Goal: Information Seeking & Learning: Learn about a topic

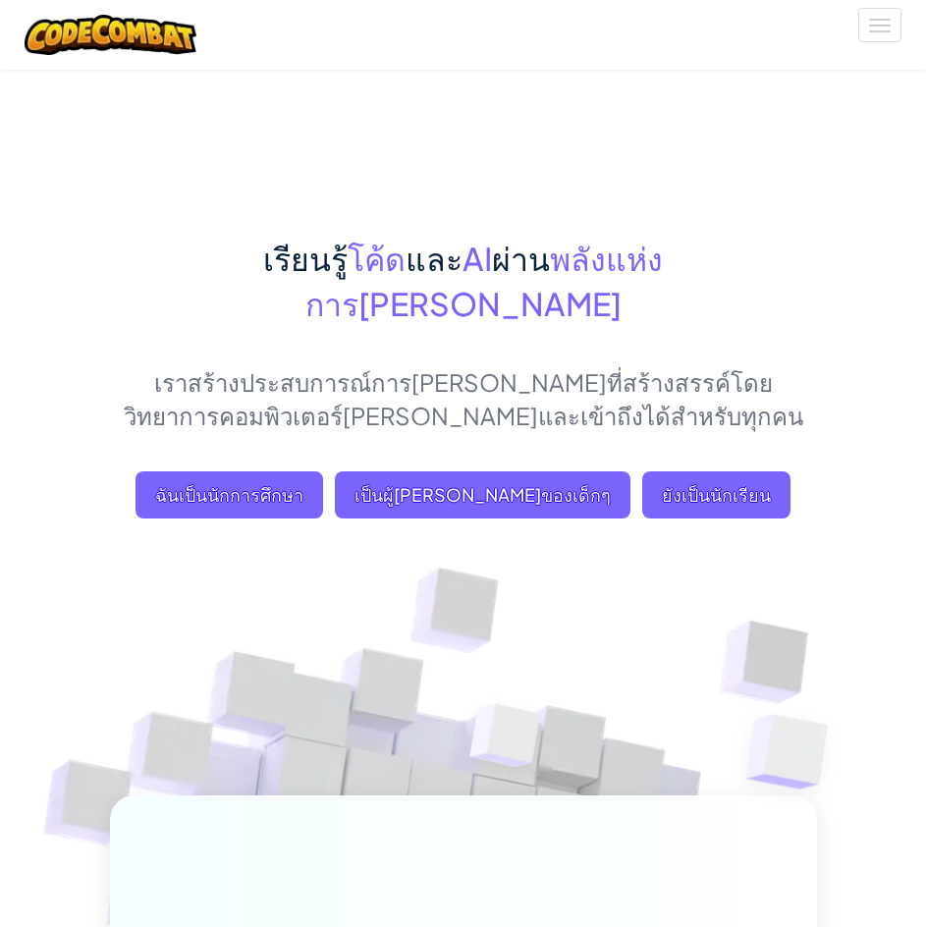
click at [490, 121] on div "เรียนรู้ โค้ด และ AI ผ่าน พลังแห่งการ[PERSON_NAME] เราสร้างประสบการณ์การ[PERSON…" at bounding box center [463, 684] width 707 height 1231
click at [662, 483] on font "ยังเป็นนักเรียน" at bounding box center [716, 494] width 109 height 23
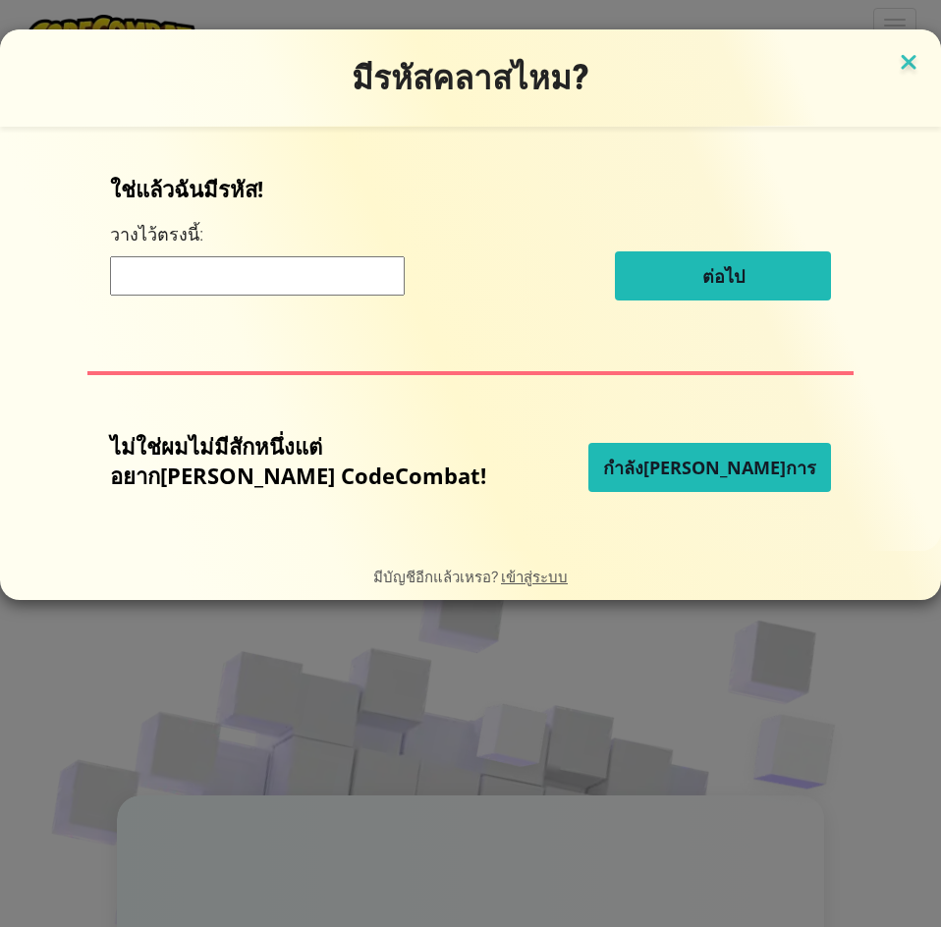
click at [895, 63] on img at bounding box center [908, 63] width 26 height 29
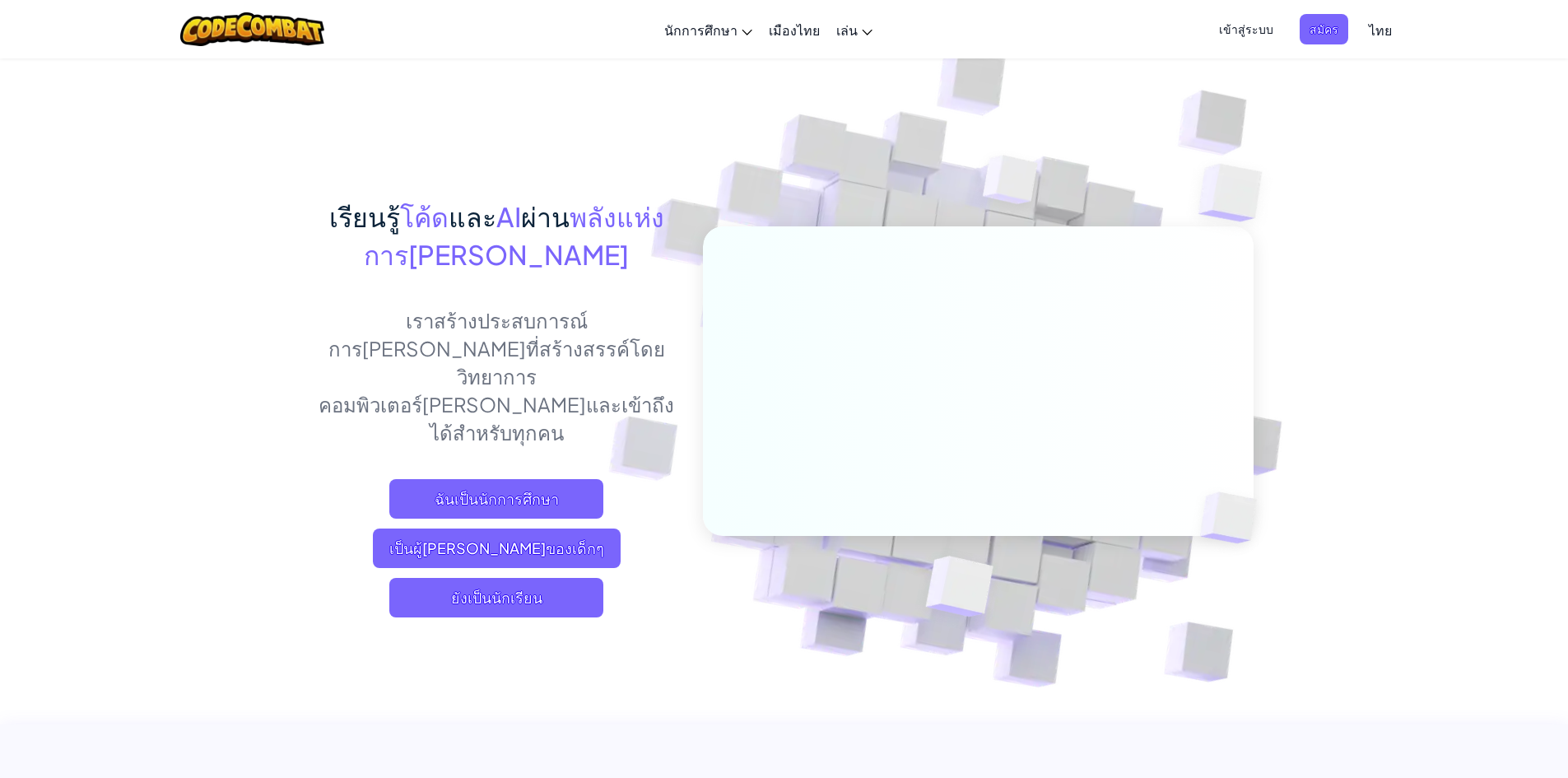
click at [776, 34] on font "เข้าสู่ระบบ" at bounding box center [1246, 29] width 55 height 15
